Goal: Task Accomplishment & Management: Use online tool/utility

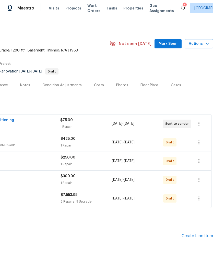
scroll to position [0, 76]
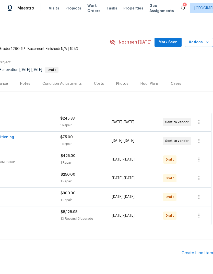
scroll to position [2, 76]
click at [200, 158] on icon "button" at bounding box center [199, 159] width 6 height 6
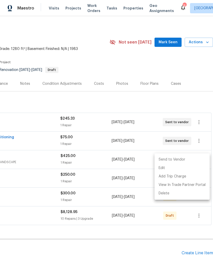
click at [195, 159] on li "Send to Vendor" at bounding box center [182, 159] width 55 height 8
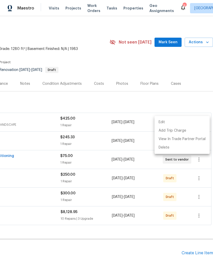
click at [199, 177] on div at bounding box center [106, 137] width 213 height 274
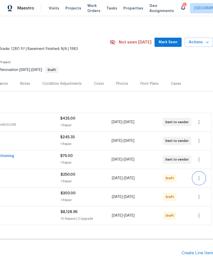
click at [199, 177] on icon "button" at bounding box center [199, 178] width 6 height 6
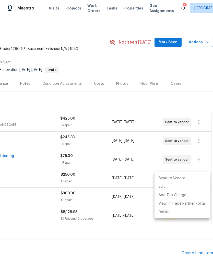
click at [192, 179] on li "Send to Vendor" at bounding box center [182, 178] width 55 height 8
click at [133, 233] on div at bounding box center [106, 137] width 213 height 274
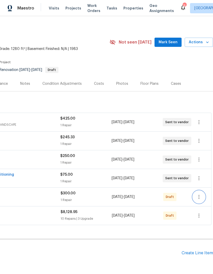
click at [200, 197] on icon "button" at bounding box center [199, 197] width 6 height 6
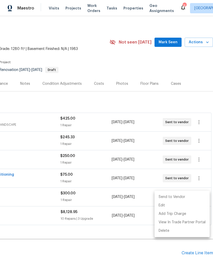
click at [192, 199] on li "Send to Vendor" at bounding box center [182, 197] width 55 height 8
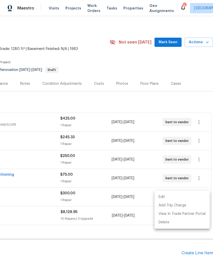
click at [143, 239] on div at bounding box center [106, 137] width 213 height 274
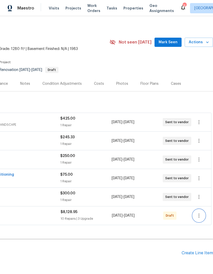
click at [200, 215] on icon "button" at bounding box center [199, 215] width 1 height 4
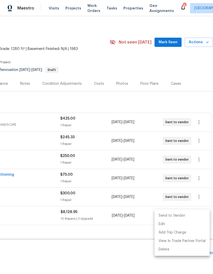
click at [191, 216] on li "Send to Vendor" at bounding box center [182, 215] width 55 height 8
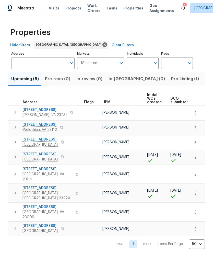
click at [92, 8] on span "Work Orders" at bounding box center [93, 8] width 13 height 10
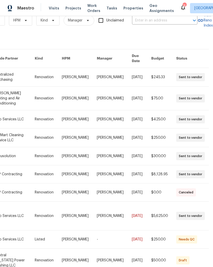
scroll to position [11, 84]
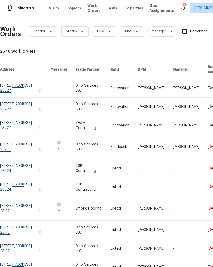
scroll to position [0, 0]
